Goal: Task Accomplishment & Management: Manage account settings

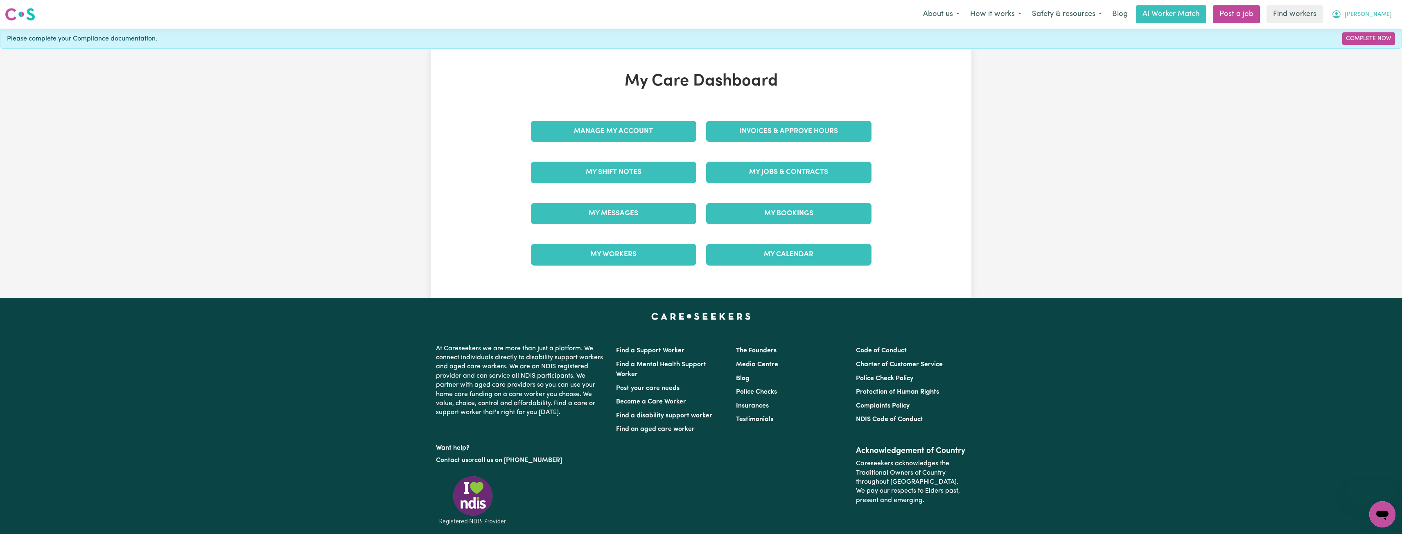
click at [1379, 15] on span "[PERSON_NAME]" at bounding box center [1368, 14] width 47 height 9
click at [1360, 47] on link "Logout" at bounding box center [1364, 47] width 65 height 16
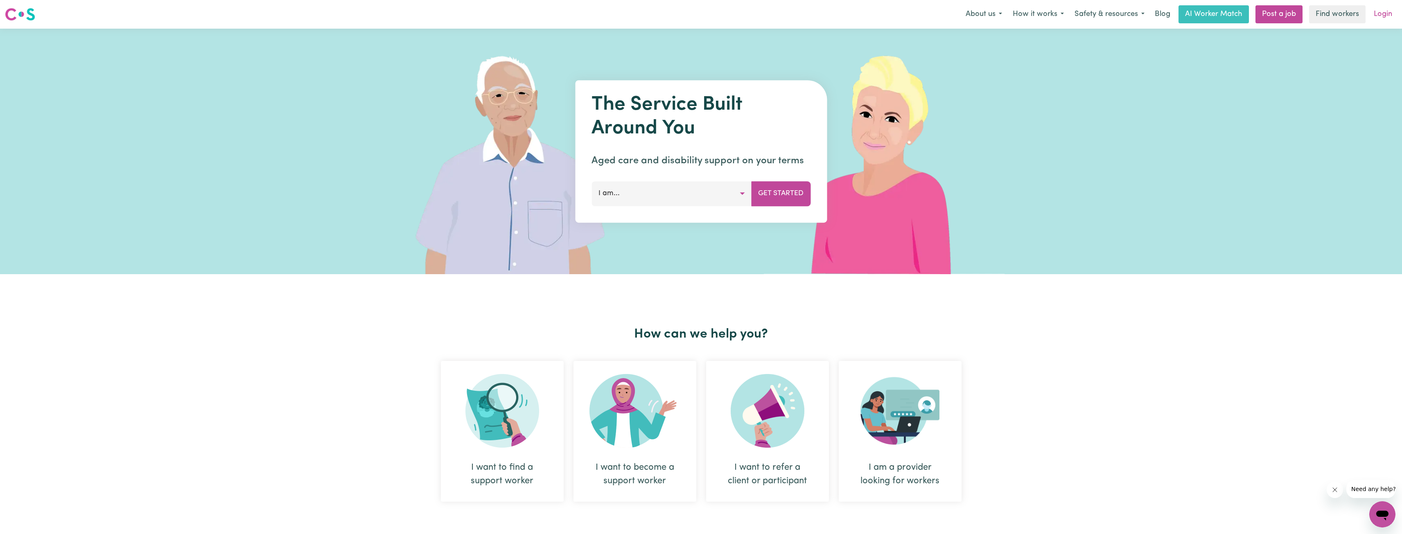
click at [1378, 13] on link "Login" at bounding box center [1383, 14] width 28 height 18
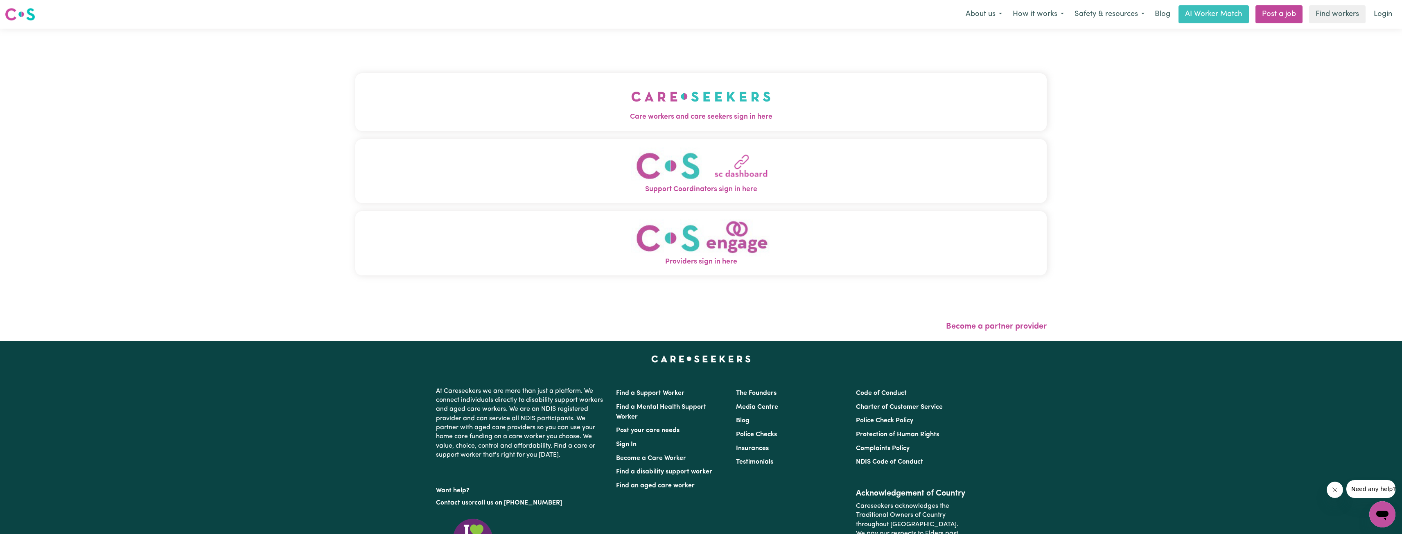
click at [733, 103] on button "Care workers and care seekers sign in here" at bounding box center [701, 101] width 692 height 57
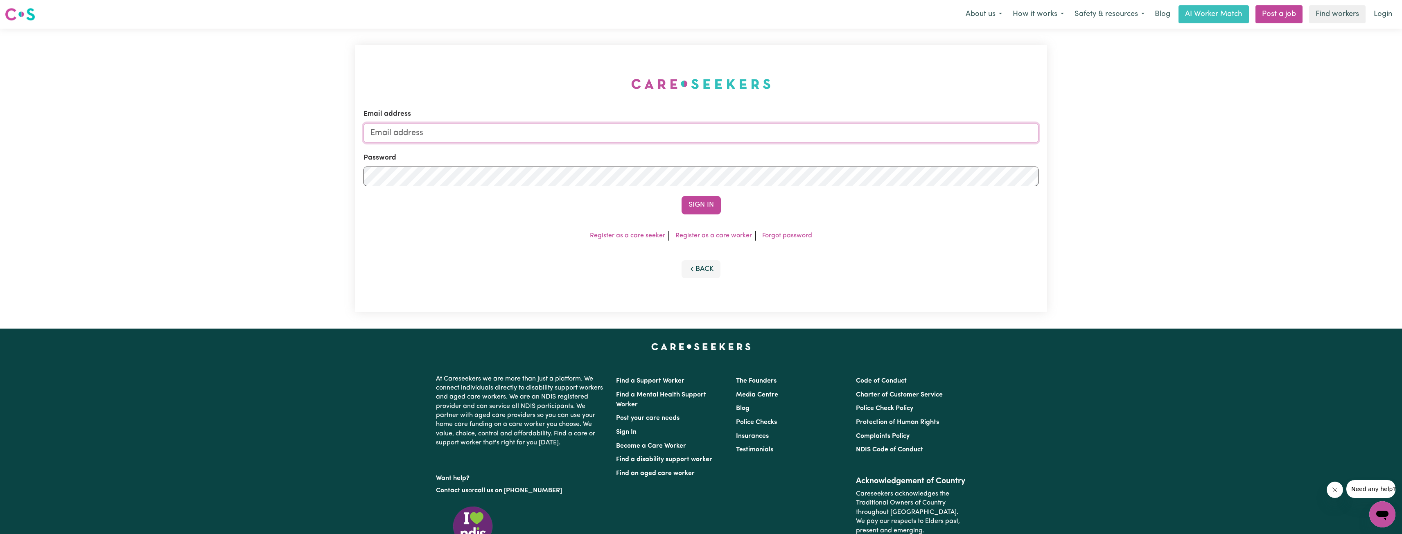
drag, startPoint x: 725, startPoint y: 140, endPoint x: 710, endPoint y: 136, distance: 15.6
click at [724, 139] on input "Email address" at bounding box center [701, 133] width 675 height 20
click at [503, 126] on input "Email address" at bounding box center [701, 133] width 675 height 20
drag, startPoint x: 413, startPoint y: 134, endPoint x: 572, endPoint y: 134, distance: 159.7
click at [572, 134] on input "[EMAIL_ADDRESS][PERSON_NAME][DOMAIN_NAME]" at bounding box center [701, 133] width 675 height 20
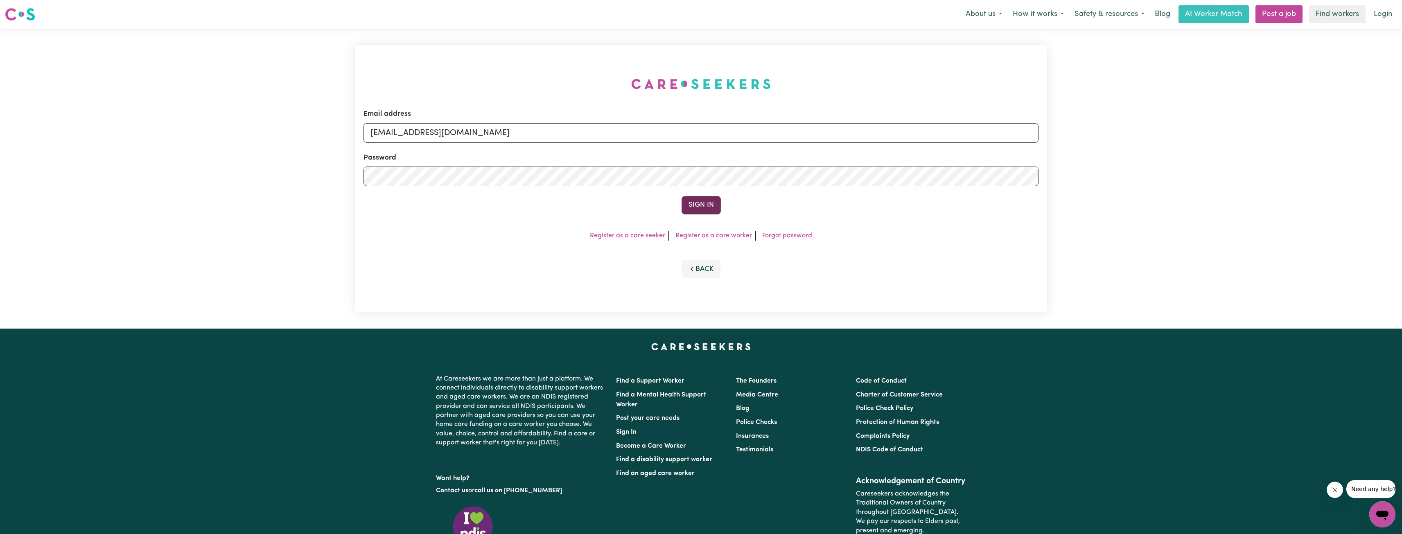
type input "[EMAIL_ADDRESS][DOMAIN_NAME]"
click at [695, 204] on button "Sign In" at bounding box center [701, 205] width 39 height 18
